Goal: Find specific page/section: Find specific page/section

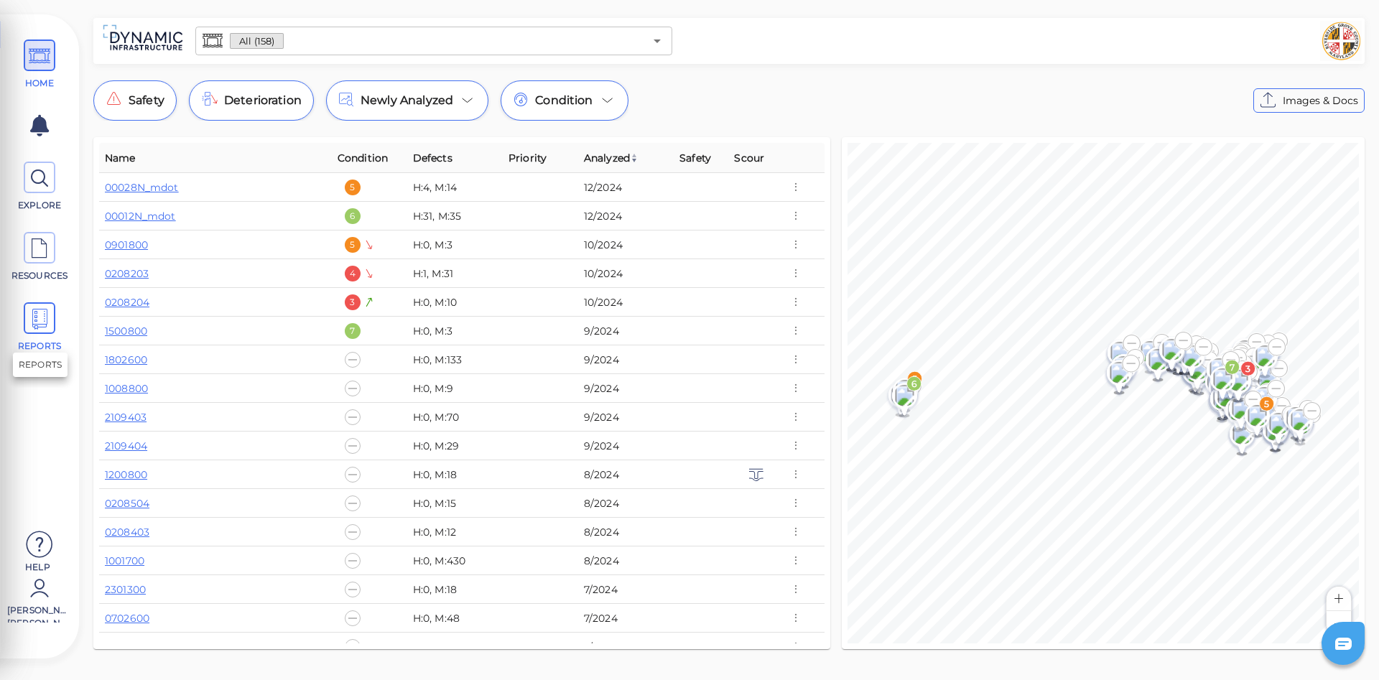
click at [40, 318] on icon at bounding box center [40, 319] width 22 height 32
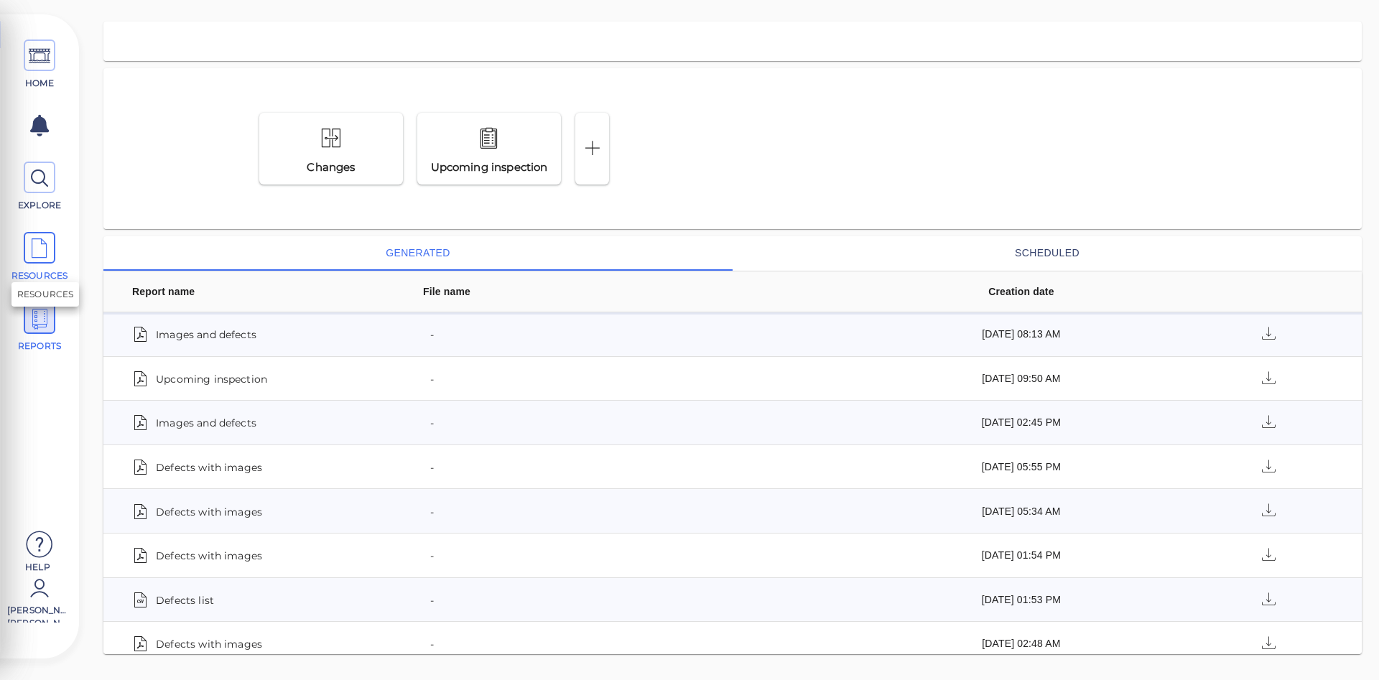
click at [42, 246] on icon at bounding box center [40, 249] width 22 height 32
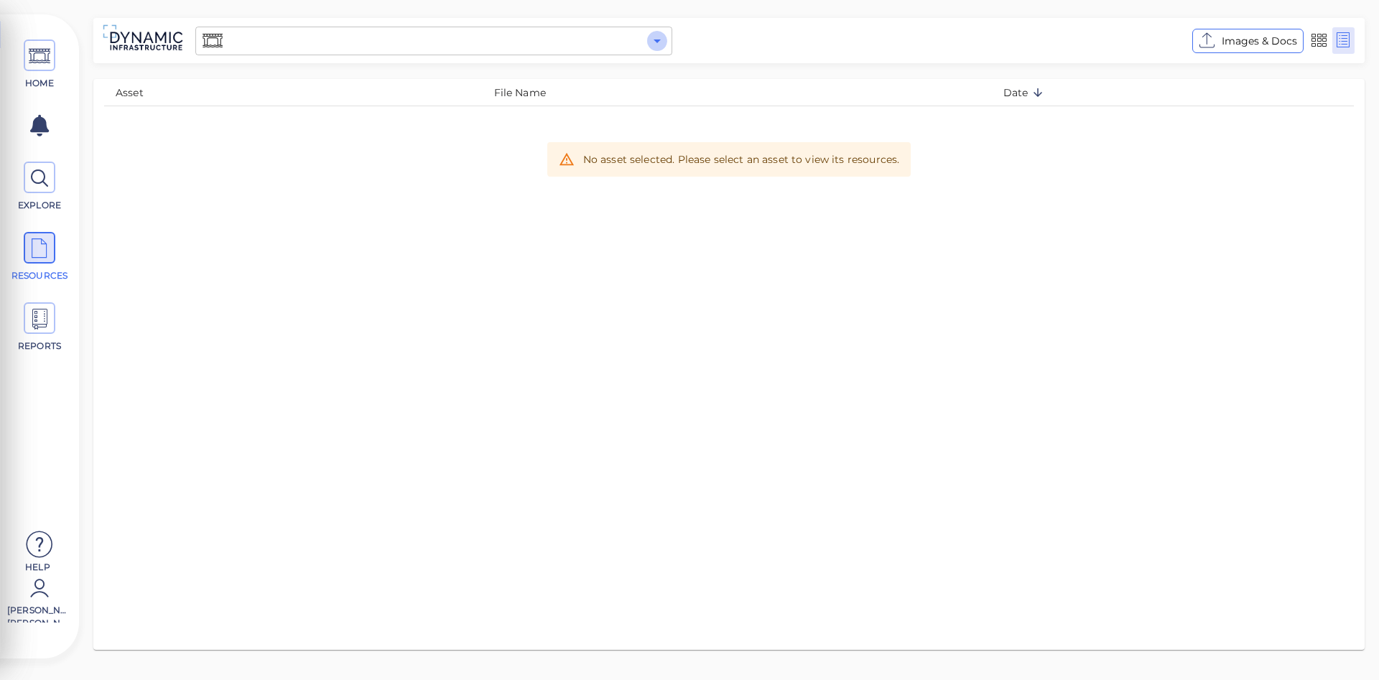
click at [655, 40] on icon "Open" at bounding box center [657, 42] width 7 height 4
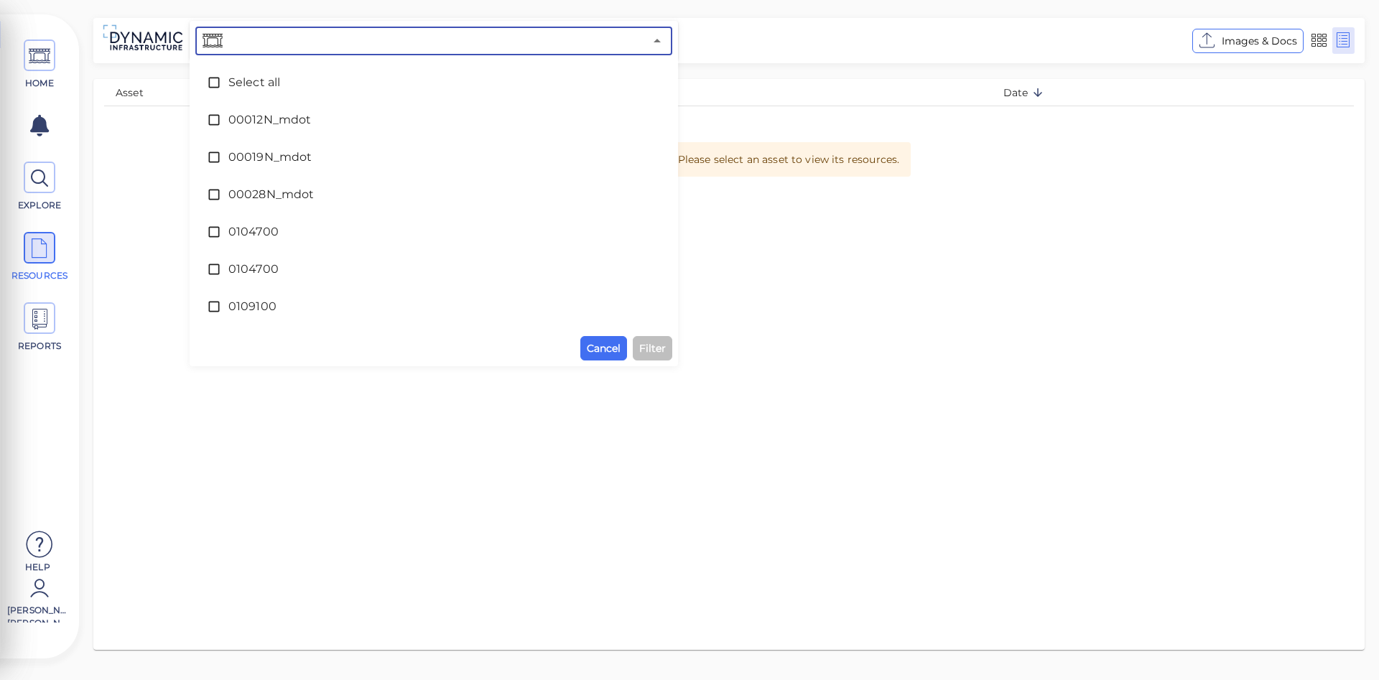
click at [1007, 351] on div "Asset File Name Date No asset selected. Please select an asset to view its reso…" at bounding box center [729, 364] width 1272 height 571
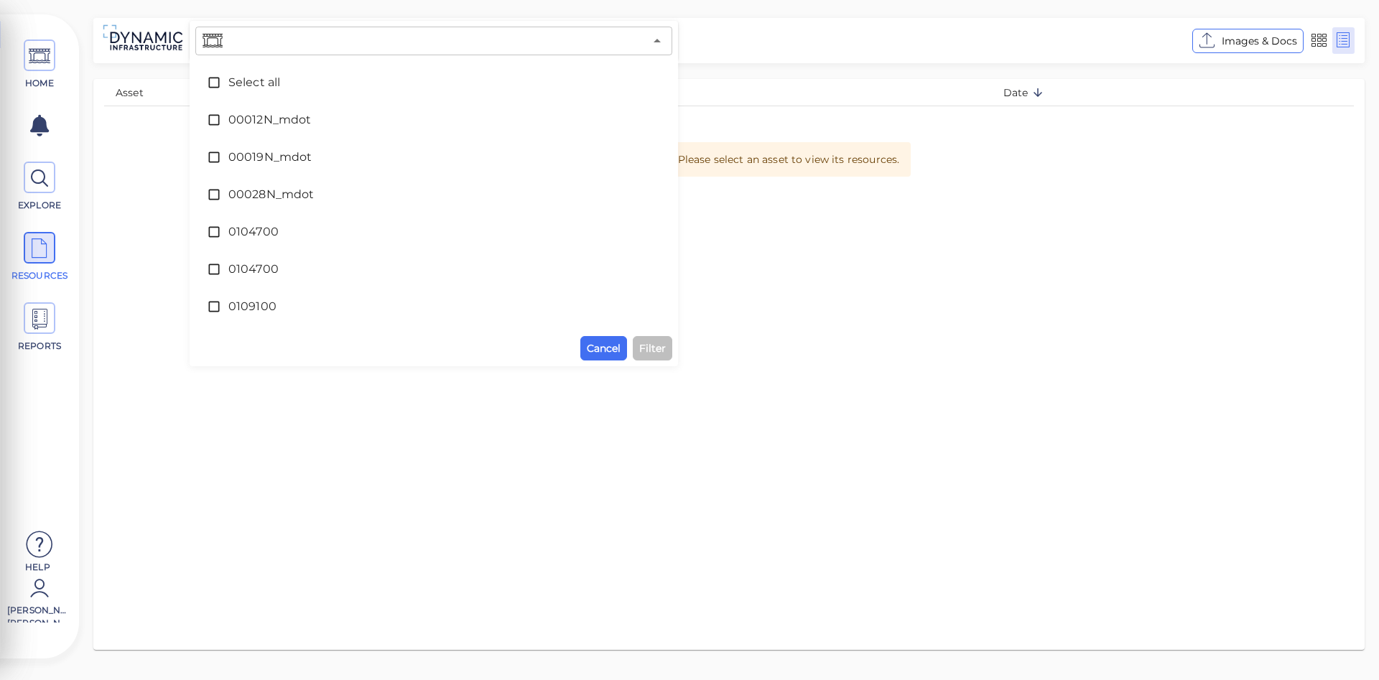
click at [1059, 345] on div "Asset File Name Date No asset selected. Please select an asset to view its reso…" at bounding box center [729, 364] width 1272 height 571
click at [996, 352] on div "Asset File Name Date No asset selected. Please select an asset to view its reso…" at bounding box center [729, 364] width 1272 height 571
drag, startPoint x: 487, startPoint y: 509, endPoint x: 480, endPoint y: 483, distance: 27.5
click at [486, 506] on div "Asset File Name Date No asset selected. Please select an asset to view its reso…" at bounding box center [729, 364] width 1272 height 571
click at [602, 352] on span "Cancel" at bounding box center [604, 348] width 34 height 17
